Goal: Transaction & Acquisition: Purchase product/service

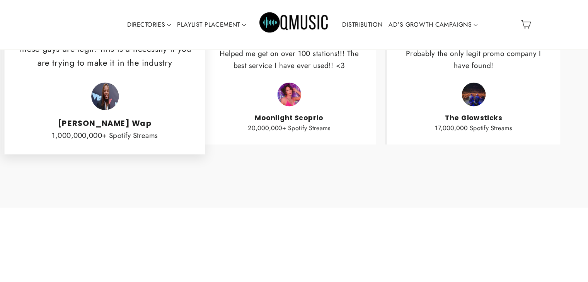
scroll to position [1705, 0]
click at [103, 127] on cite "[PERSON_NAME] Wap" at bounding box center [104, 123] width 175 height 9
click at [108, 105] on img at bounding box center [105, 96] width 28 height 28
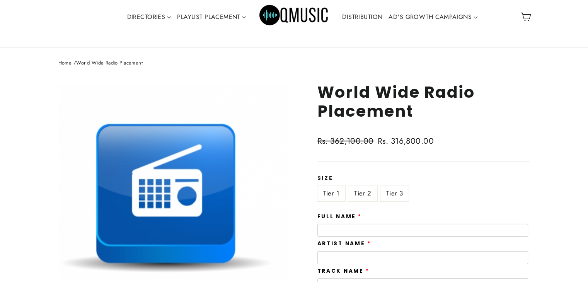
scroll to position [0, 0]
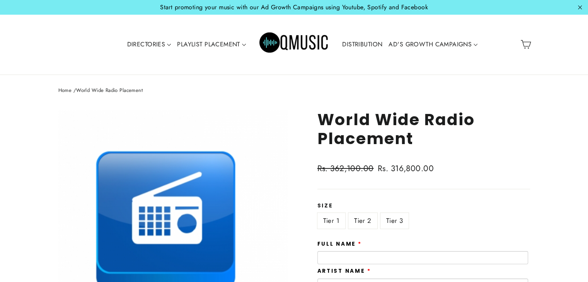
drag, startPoint x: 358, startPoint y: 225, endPoint x: 364, endPoint y: 222, distance: 6.6
click at [358, 225] on label "Tier 2" at bounding box center [363, 221] width 29 height 16
click at [383, 221] on label "Tier 3" at bounding box center [395, 221] width 29 height 16
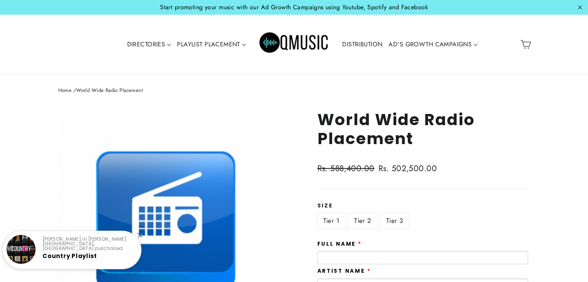
click at [326, 219] on label "Tier 1" at bounding box center [332, 221] width 28 height 16
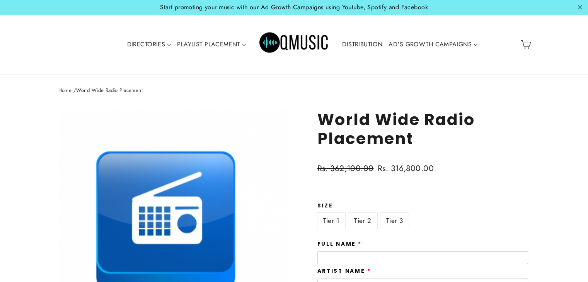
click at [354, 226] on label "Tier 2" at bounding box center [363, 221] width 29 height 16
click at [395, 220] on label "Tier 3" at bounding box center [395, 221] width 29 height 16
drag, startPoint x: 319, startPoint y: 218, endPoint x: 333, endPoint y: 215, distance: 14.9
click at [320, 217] on label "Tier 1" at bounding box center [332, 221] width 28 height 16
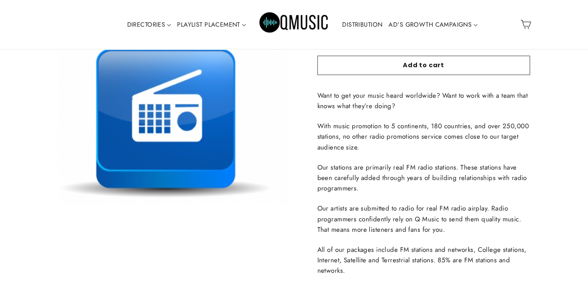
scroll to position [580, 0]
